Goal: Use online tool/utility

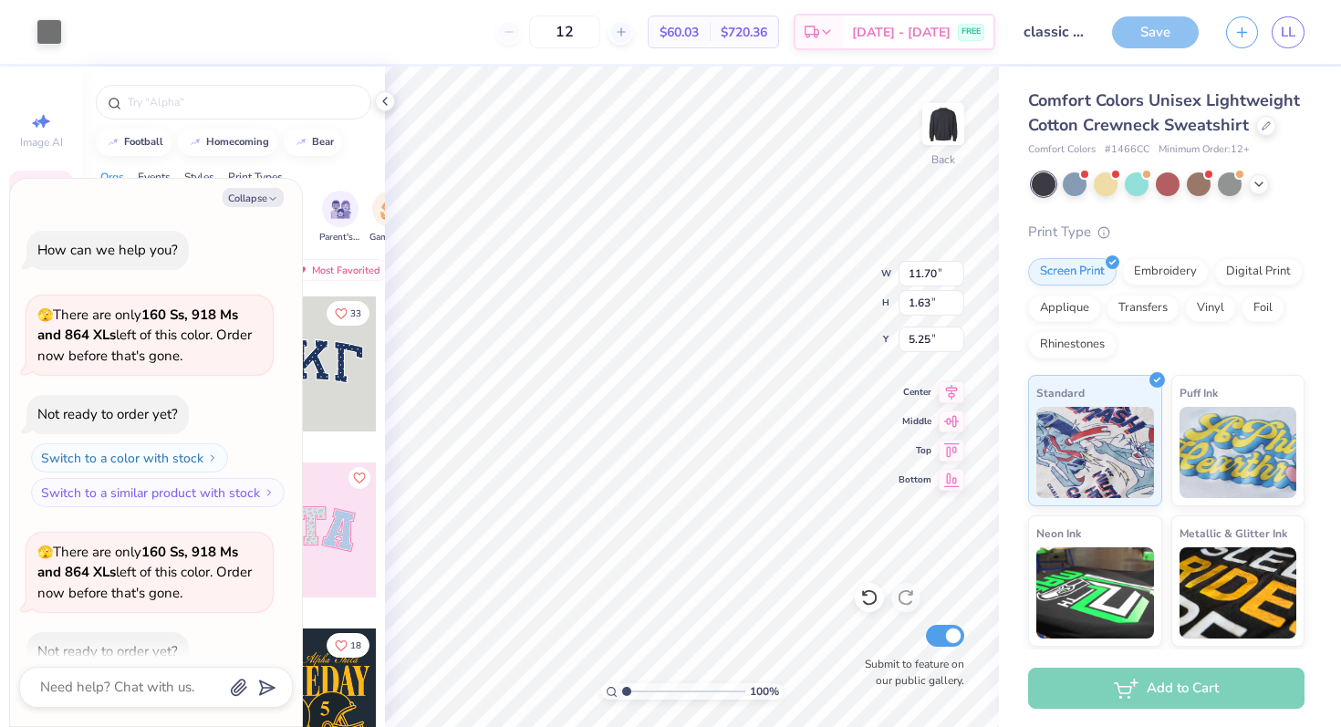
scroll to position [199, 0]
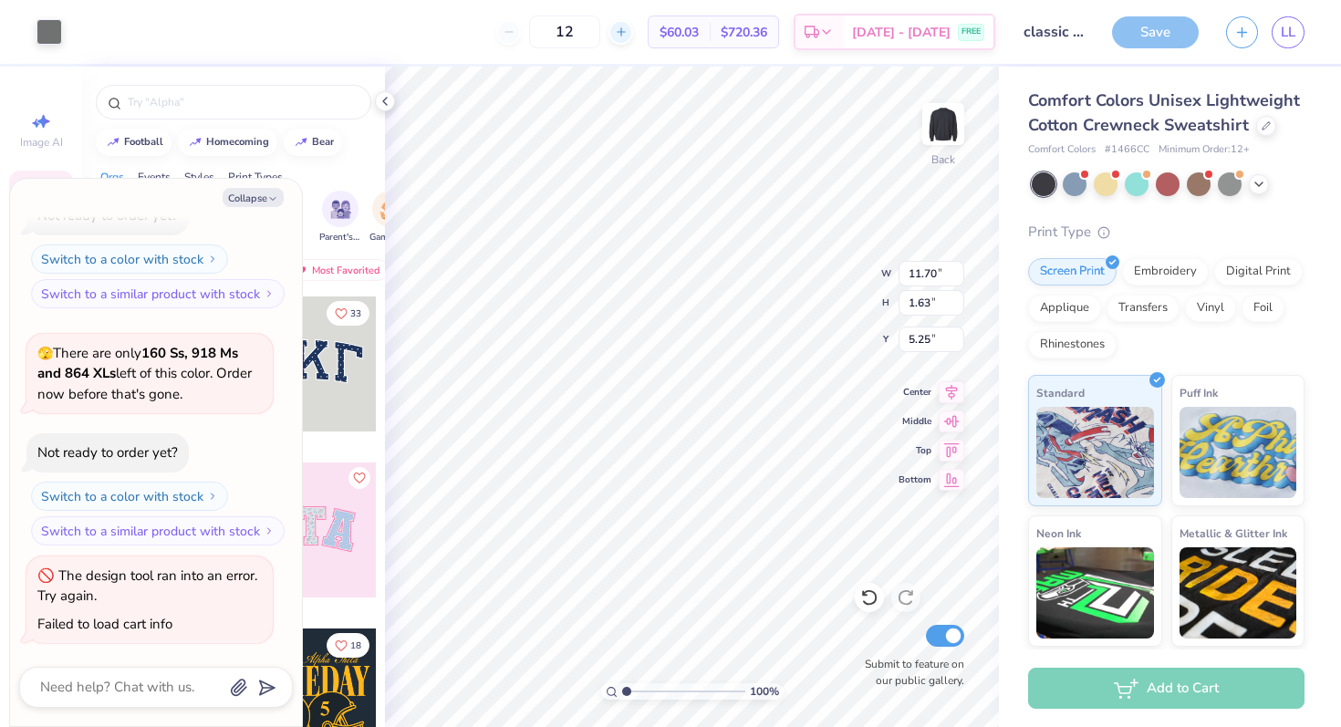
click at [628, 30] on icon at bounding box center [621, 32] width 13 height 13
type input "15"
type textarea "x"
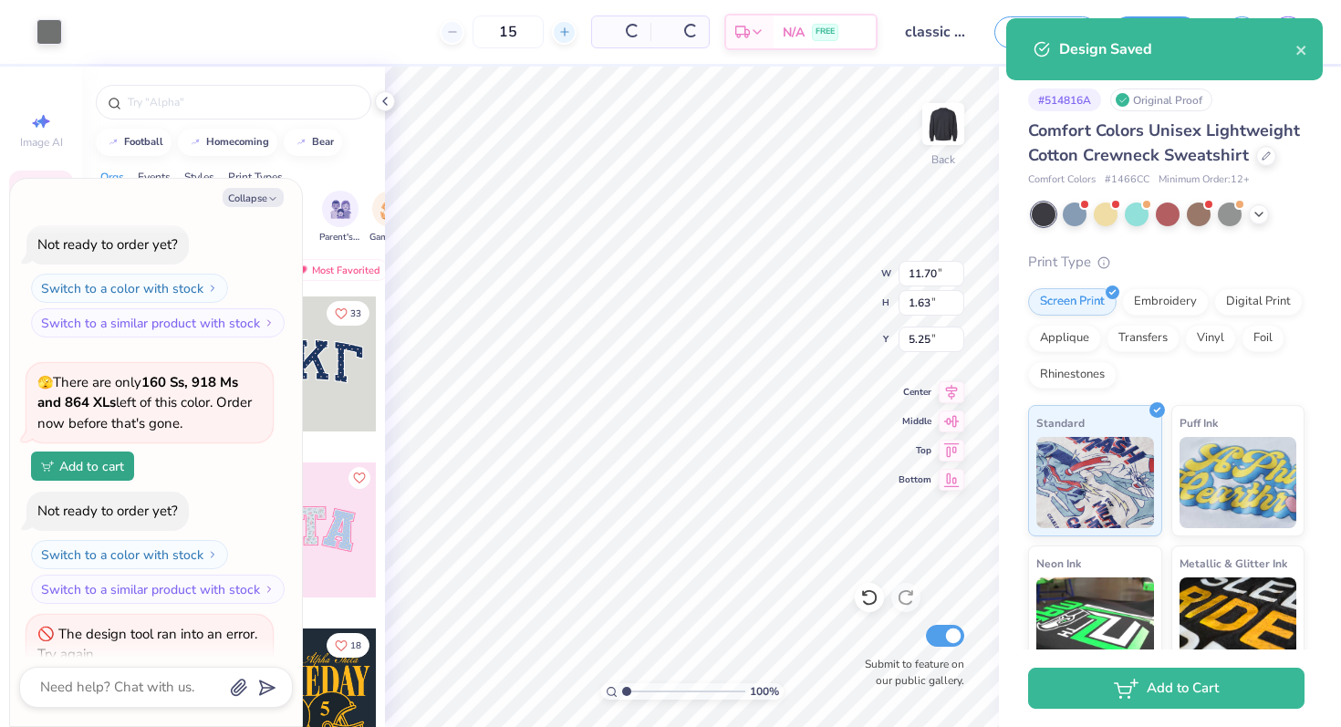
scroll to position [228, 0]
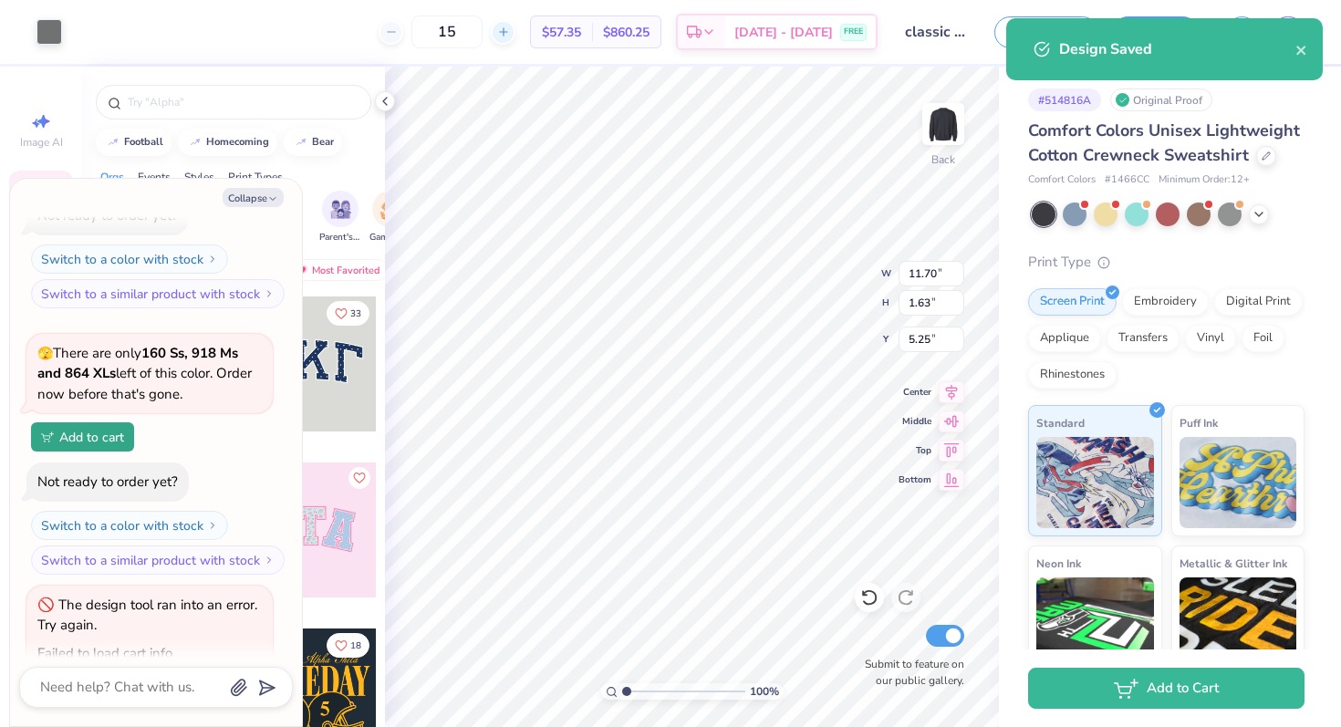
click at [510, 32] on icon at bounding box center [503, 32] width 13 height 13
type input "16"
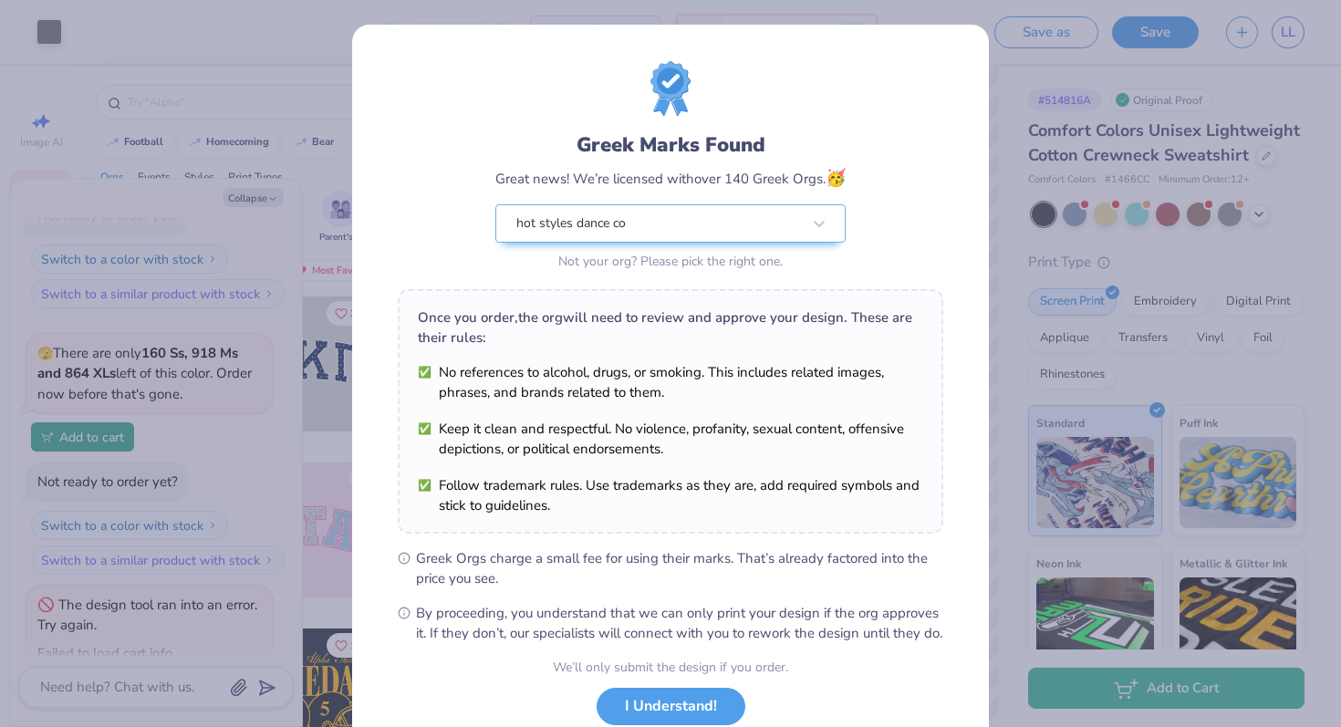
scroll to position [127, 0]
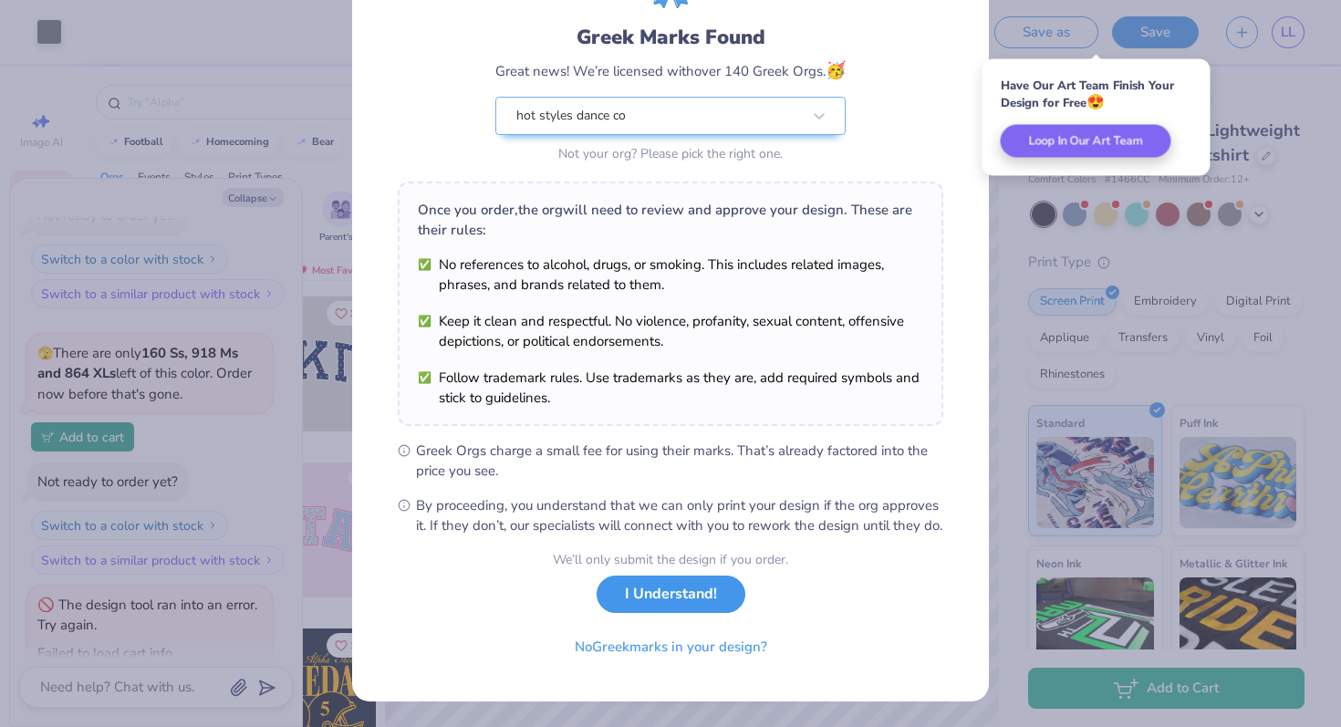
click at [686, 598] on button "I Understand!" at bounding box center [671, 594] width 149 height 37
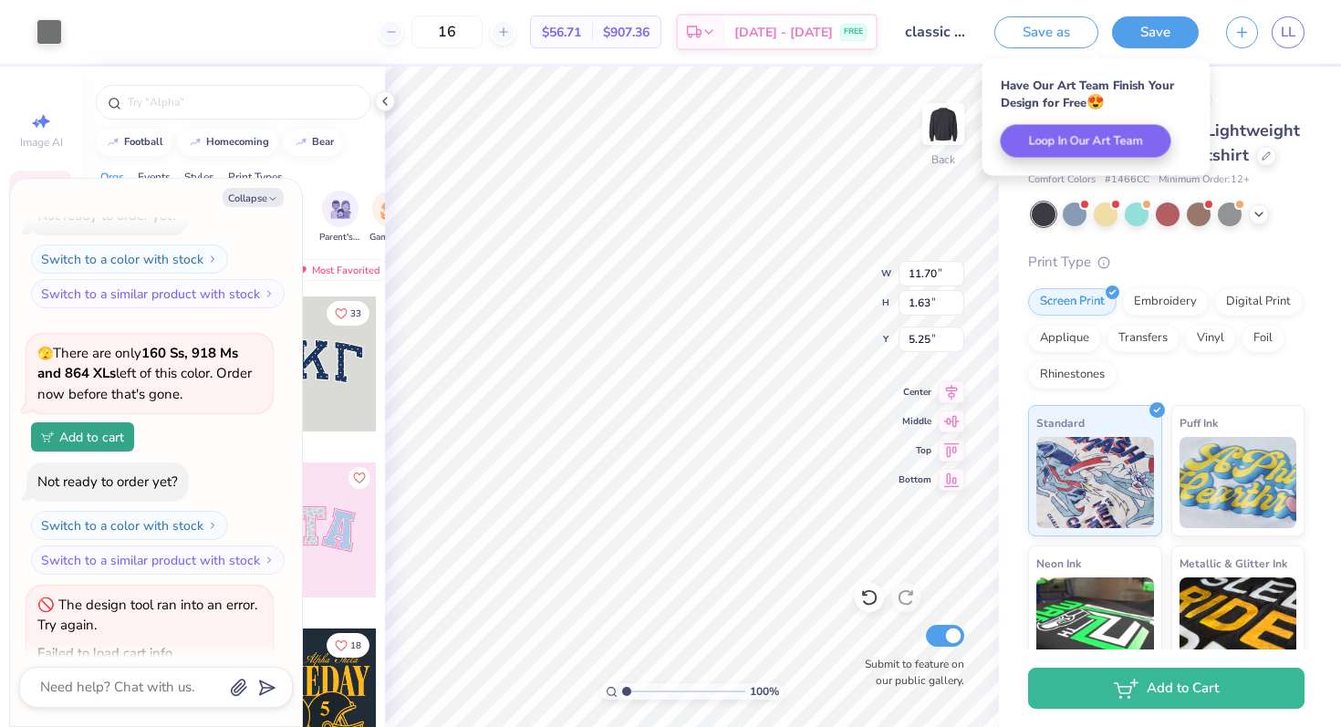
scroll to position [0, 0]
type input "10.69"
type input "0.98"
type input "4.17"
type textarea "x"
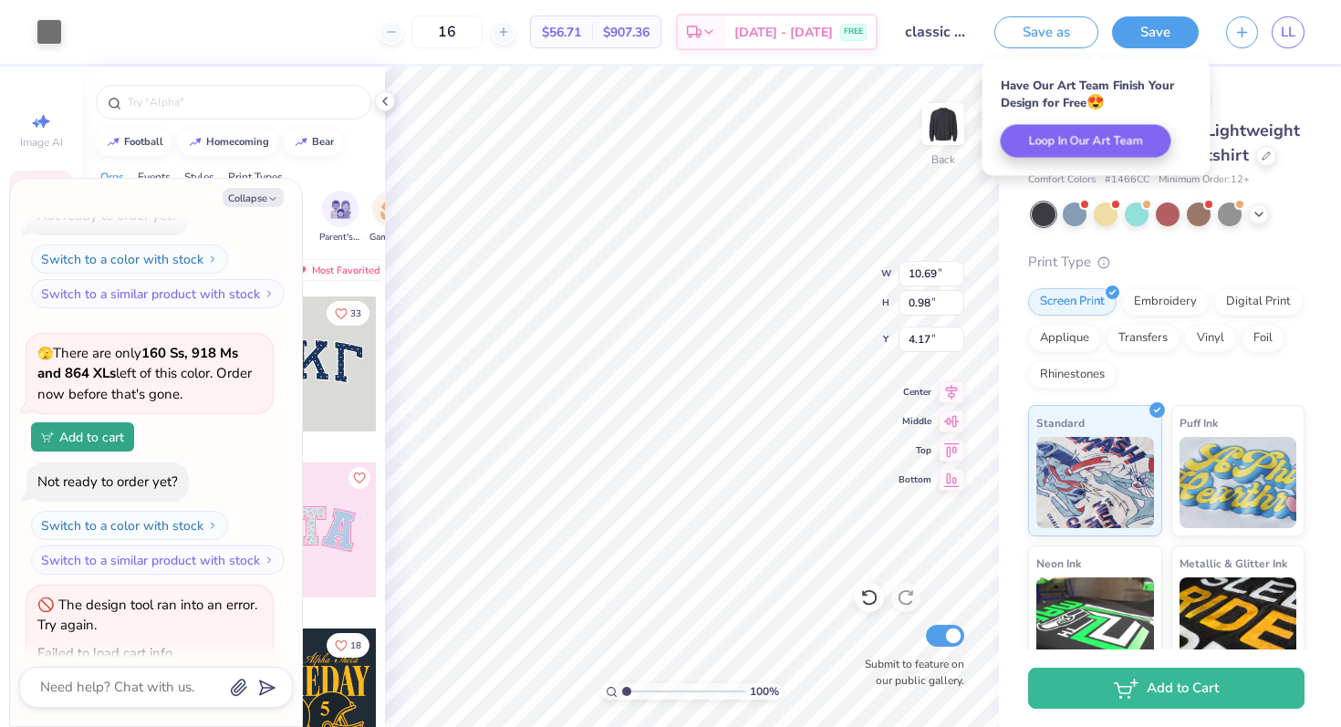
type input "4.11"
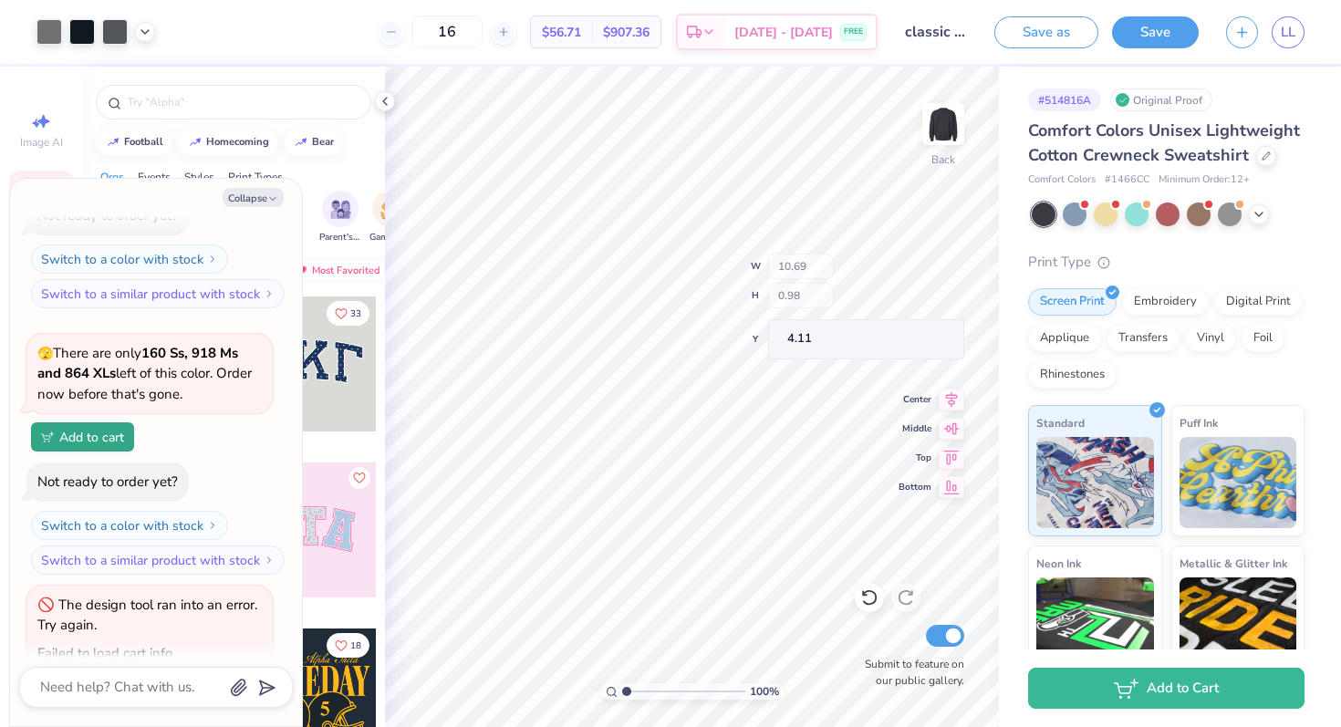
type textarea "x"
